Goal: Task Accomplishment & Management: Manage account settings

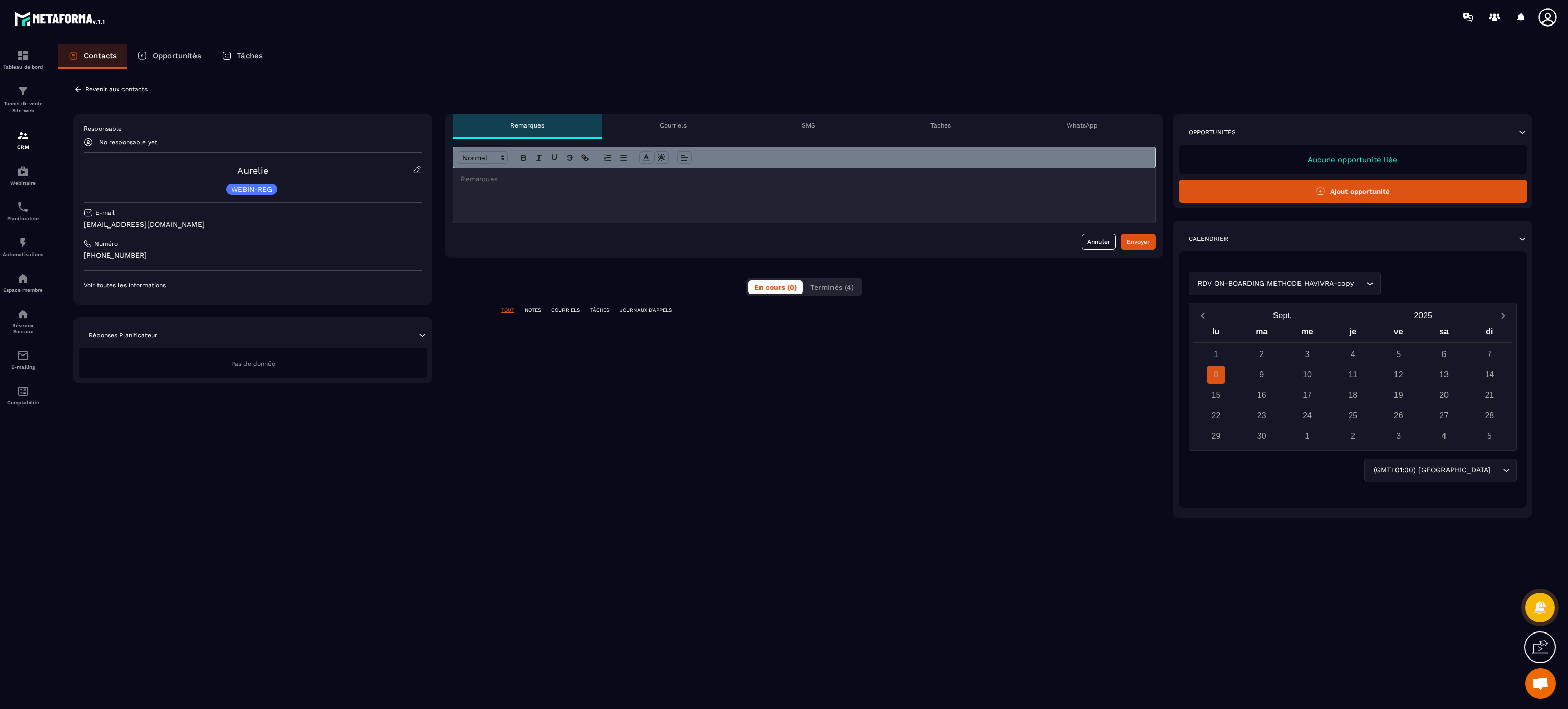
click at [566, 311] on p "COURRIELS" at bounding box center [565, 310] width 28 height 7
click at [526, 307] on div "**********" at bounding box center [804, 325] width 718 height 422
click at [537, 311] on p "NOTES" at bounding box center [532, 310] width 16 height 7
click at [602, 311] on p "TÂCHES" at bounding box center [599, 310] width 20 height 7
click at [659, 311] on p "JOURNAUX D'APPELS" at bounding box center [646, 310] width 52 height 7
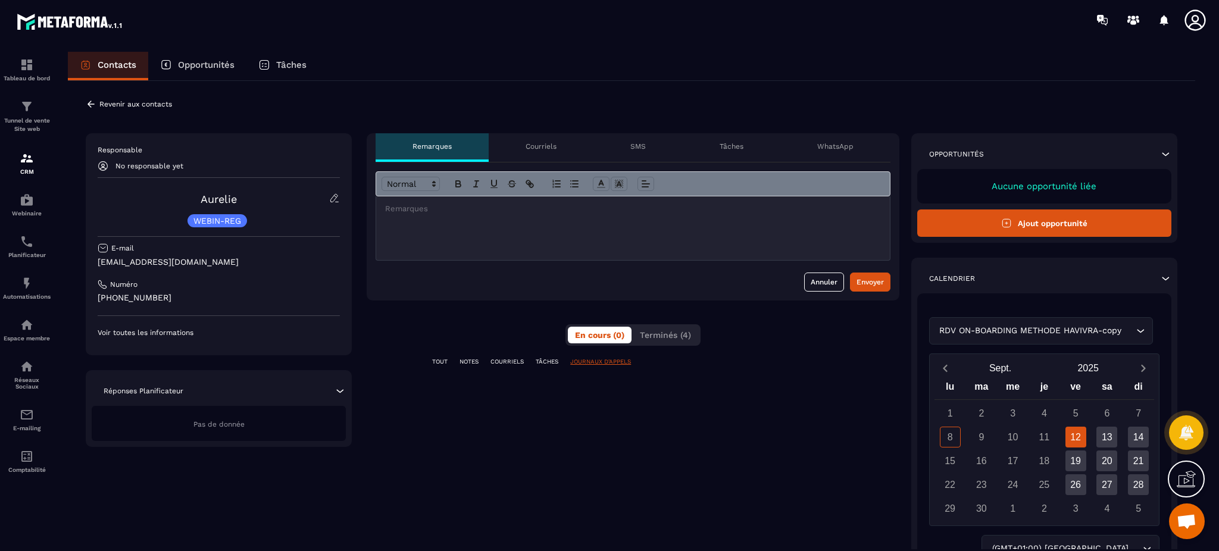
drag, startPoint x: 1772, startPoint y: 1, endPoint x: 433, endPoint y: 361, distance: 1386.2
click at [433, 361] on p "TOUT" at bounding box center [439, 362] width 15 height 8
click at [470, 360] on p "NOTES" at bounding box center [469, 362] width 19 height 8
click at [512, 365] on div "TOUT NOTES COURRIELS TÂCHES JOURNAUX D'APPELS" at bounding box center [633, 369] width 533 height 23
click at [512, 362] on p "COURRIELS" at bounding box center [506, 362] width 33 height 8
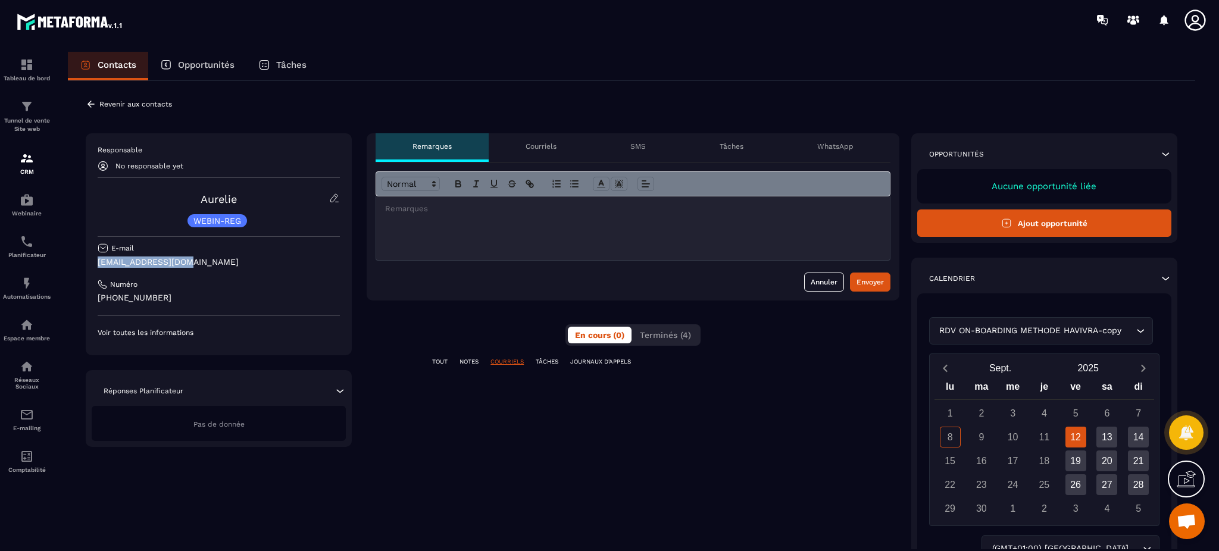
drag, startPoint x: 183, startPoint y: 261, endPoint x: 98, endPoint y: 262, distance: 85.1
click at [98, 262] on p "[EMAIL_ADDRESS][DOMAIN_NAME]" at bounding box center [219, 262] width 242 height 11
click at [1205, 14] on icon at bounding box center [1195, 20] width 24 height 24
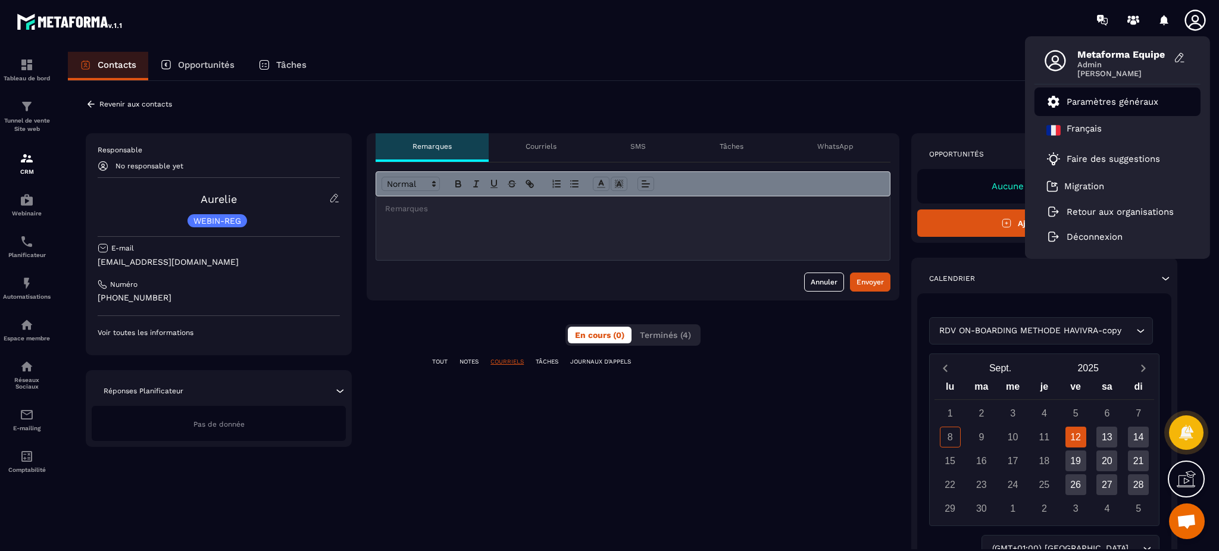
click at [1121, 99] on p "Paramètres généraux" at bounding box center [1113, 101] width 92 height 11
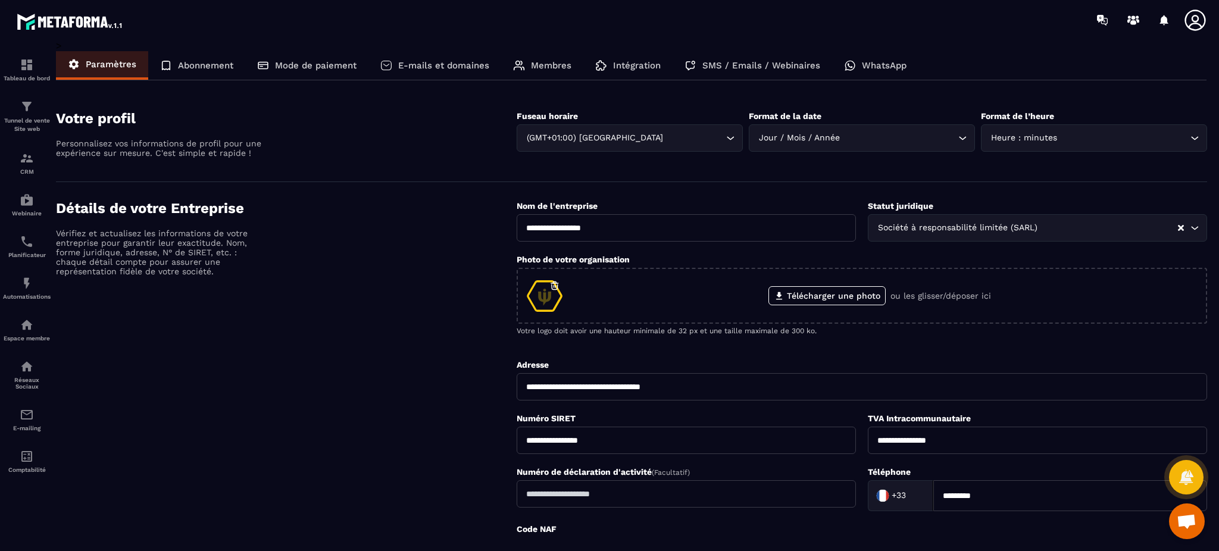
click at [801, 54] on div "SMS / Emails / Webinaires" at bounding box center [753, 65] width 160 height 29
